Goal: Information Seeking & Learning: Compare options

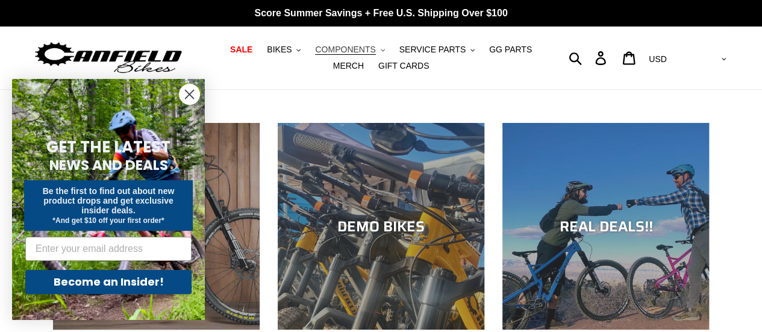
click at [327, 52] on span "COMPONENTS" at bounding box center [345, 50] width 60 height 10
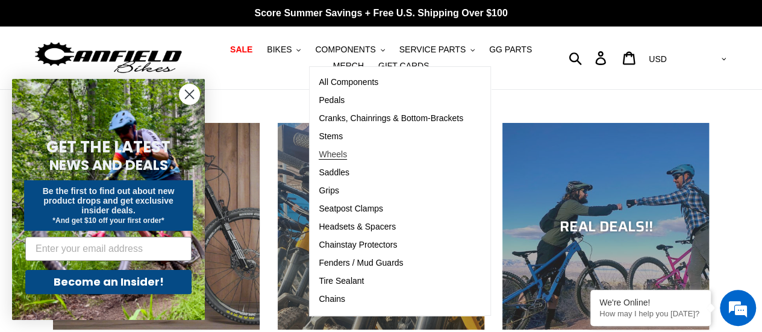
click at [319, 152] on span "Wheels" at bounding box center [333, 154] width 28 height 10
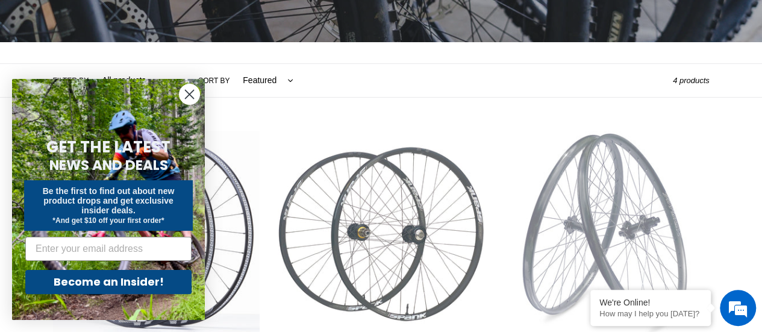
scroll to position [230, 0]
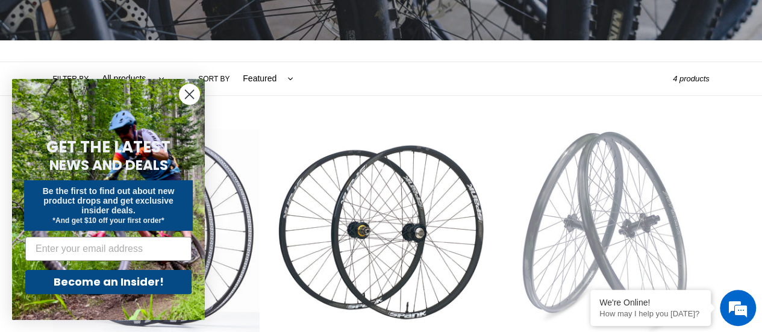
click at [191, 96] on icon "Close dialog" at bounding box center [190, 94] width 8 height 8
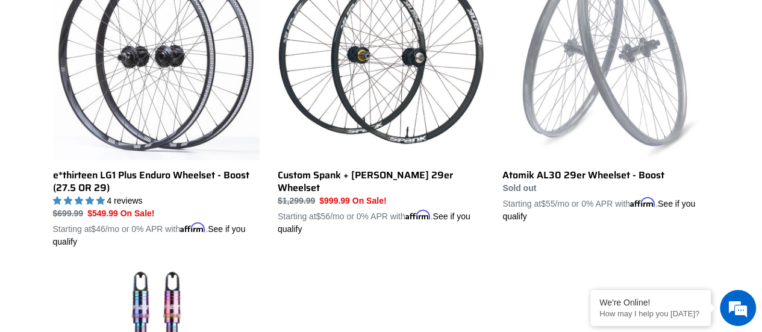
scroll to position [405, 0]
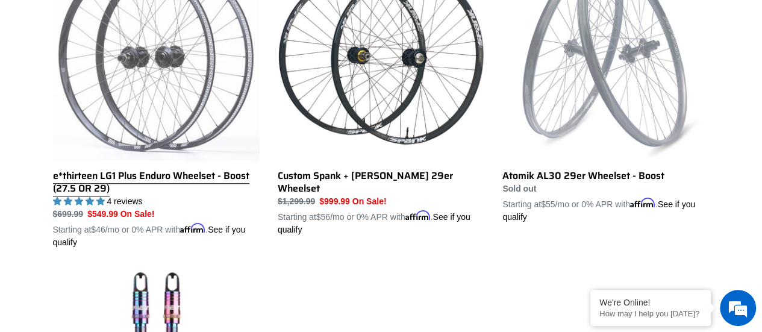
click at [164, 117] on link "e*thirteen LG1 Plus Enduro Wheelset - Boost (27.5 OR 29)" at bounding box center [156, 101] width 207 height 295
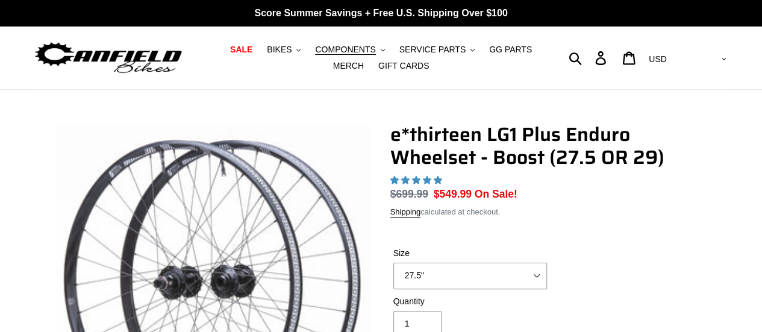
select select "highest-rating"
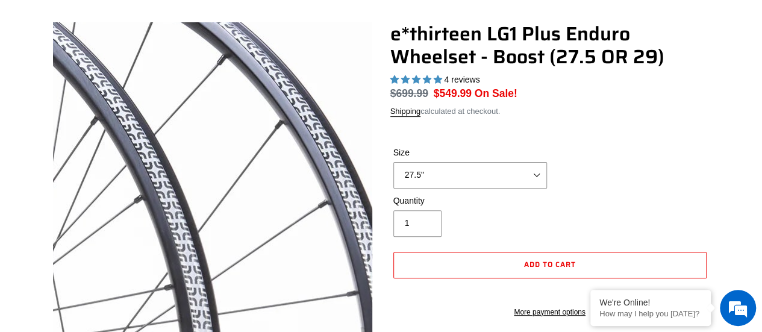
scroll to position [104, 0]
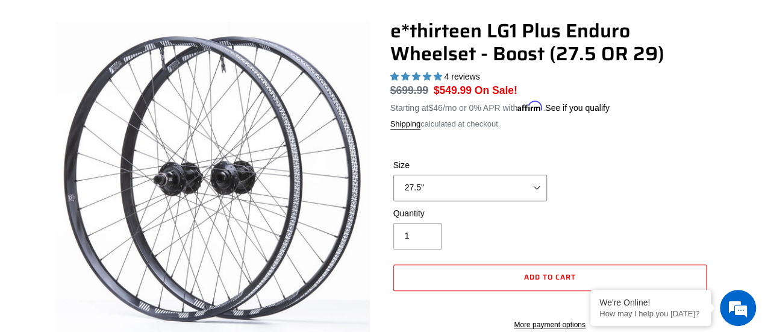
click at [448, 192] on select "27.5" 29"" at bounding box center [470, 188] width 154 height 27
select select "29""
click at [393, 175] on select "27.5" 29"" at bounding box center [470, 188] width 154 height 27
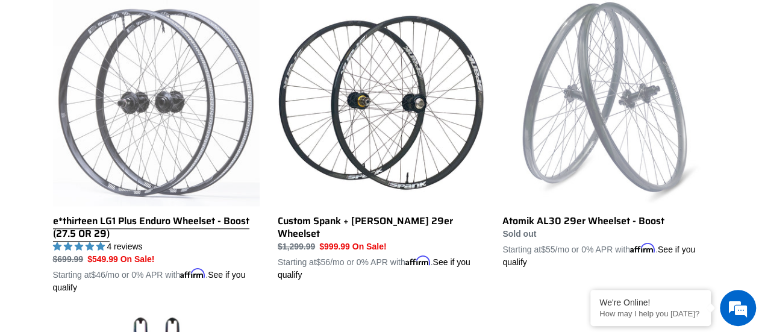
scroll to position [364, 0]
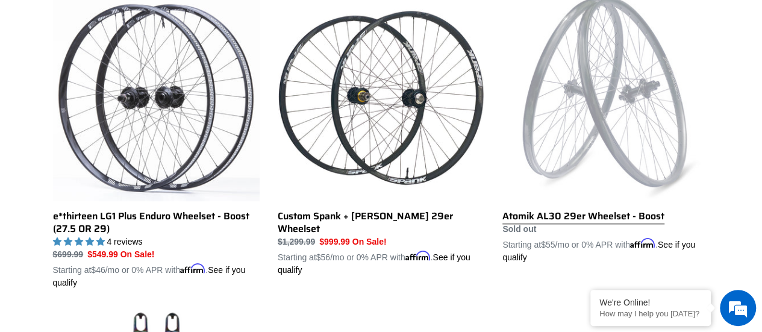
click at [575, 156] on link "Atomik AL30 29er Wheelset - Boost" at bounding box center [605, 129] width 207 height 269
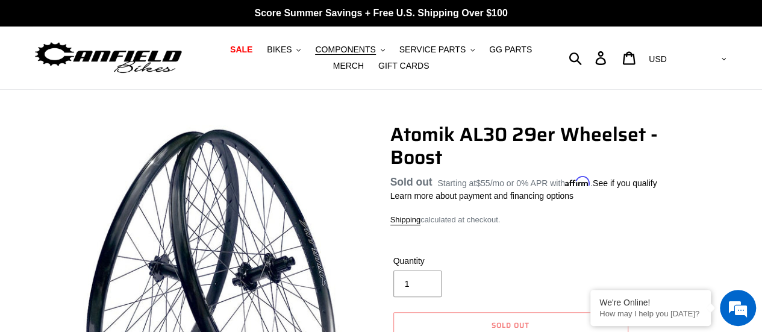
click at [306, 58] on ul "SALE BIKES .cls-1{fill:#231f20} SHOP ALL BIKES SHOP DEMO BIKES - On SALE Now! J…" at bounding box center [381, 58] width 348 height 33
click at [319, 54] on span "COMPONENTS" at bounding box center [345, 50] width 60 height 10
